Goal: Task Accomplishment & Management: Manage account settings

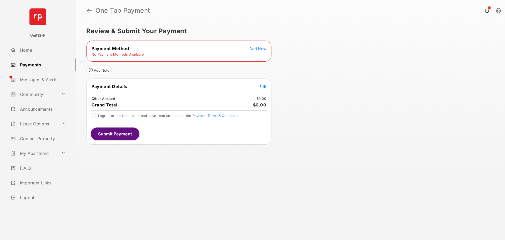
click at [260, 51] on button "Add New" at bounding box center [257, 48] width 17 height 5
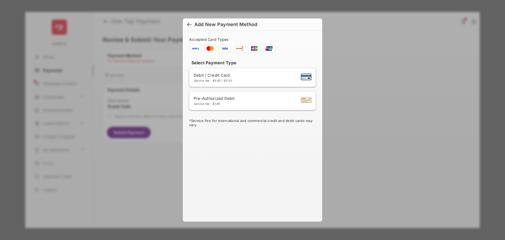
click at [231, 79] on div "Service fee - $6.95 / $0.03" at bounding box center [213, 81] width 39 height 4
select select "**"
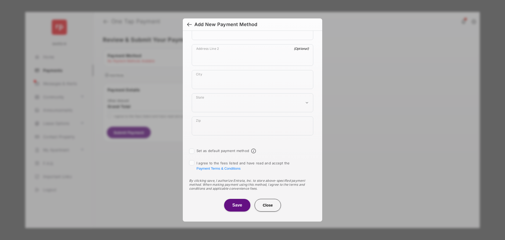
scroll to position [300, 0]
drag, startPoint x: 200, startPoint y: 150, endPoint x: 247, endPoint y: 149, distance: 47.3
click at [247, 149] on div "Set as default payment method" at bounding box center [219, 150] width 60 height 5
click at [247, 149] on label "Set as default payment method" at bounding box center [222, 150] width 53 height 4
drag, startPoint x: 247, startPoint y: 149, endPoint x: 201, endPoint y: 146, distance: 46.1
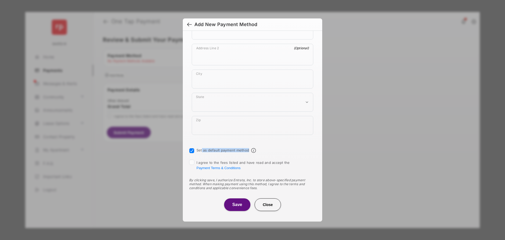
click at [196, 149] on div "Set as default payment method" at bounding box center [219, 150] width 60 height 5
